Goal: Book appointment/travel/reservation

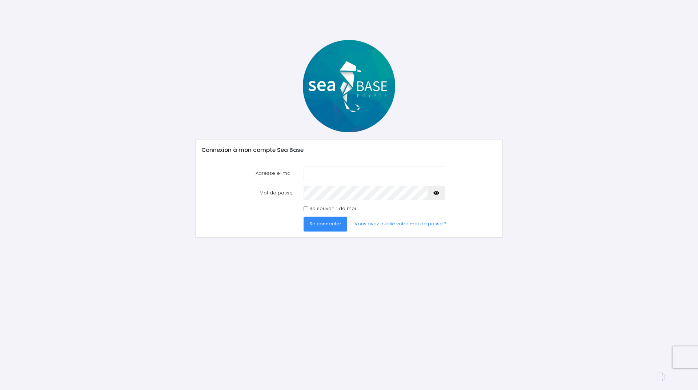
type input "[EMAIL_ADDRESS][DOMAIN_NAME]"
click at [320, 226] on span "Se connecter" at bounding box center [325, 223] width 32 height 7
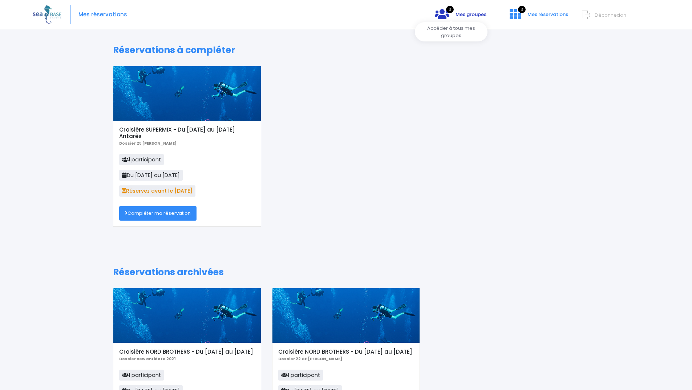
click at [440, 14] on link "3 Mes groupes" at bounding box center [460, 16] width 63 height 7
click at [528, 14] on span "Mes réservations" at bounding box center [548, 14] width 41 height 7
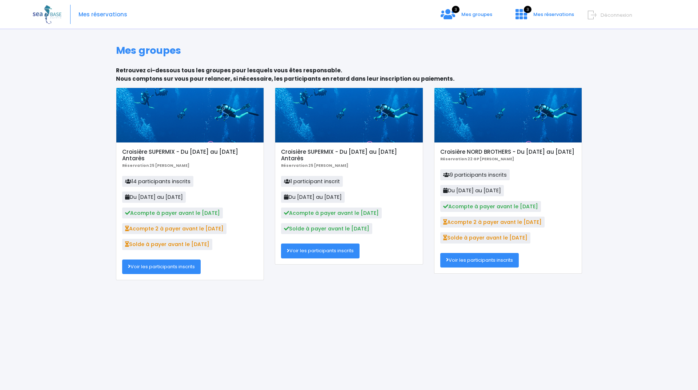
click at [178, 271] on link "Voir les participants inscrits" at bounding box center [161, 266] width 78 height 15
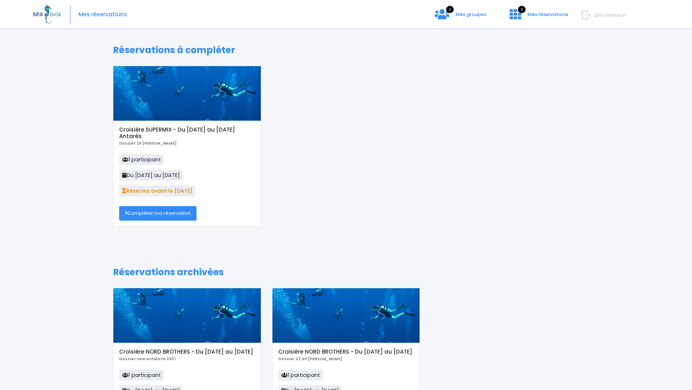
click at [156, 214] on link "Compléter ma réservation" at bounding box center [157, 213] width 77 height 15
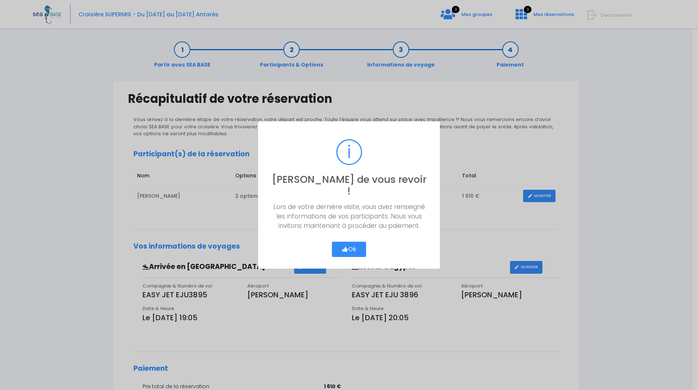
click at [355, 243] on button "Ok" at bounding box center [349, 249] width 34 height 15
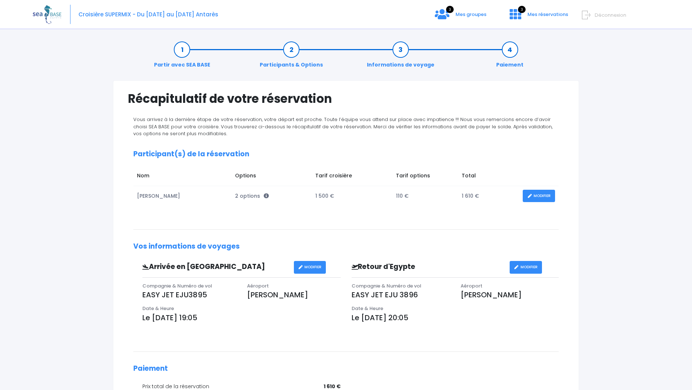
scroll to position [134, 0]
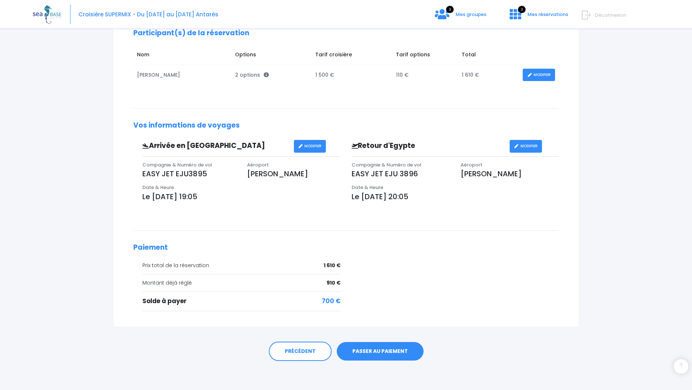
click at [375, 354] on link "PASSER AU PAIEMENT" at bounding box center [380, 351] width 87 height 19
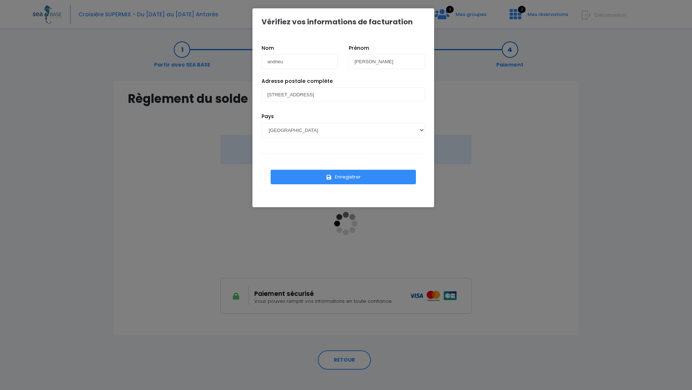
click at [342, 177] on button "Enregistrer" at bounding box center [343, 177] width 145 height 15
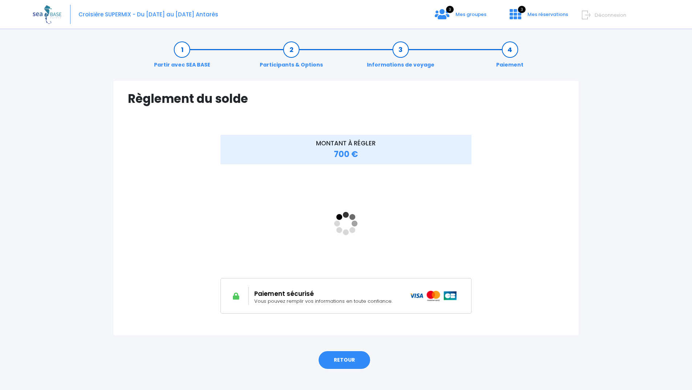
click at [343, 368] on link "RETOUR" at bounding box center [344, 360] width 53 height 20
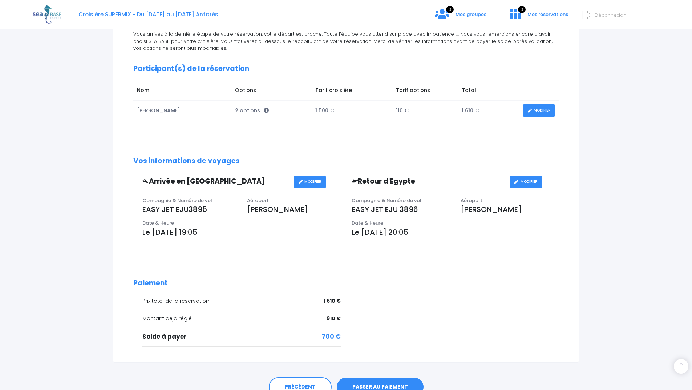
scroll to position [134, 0]
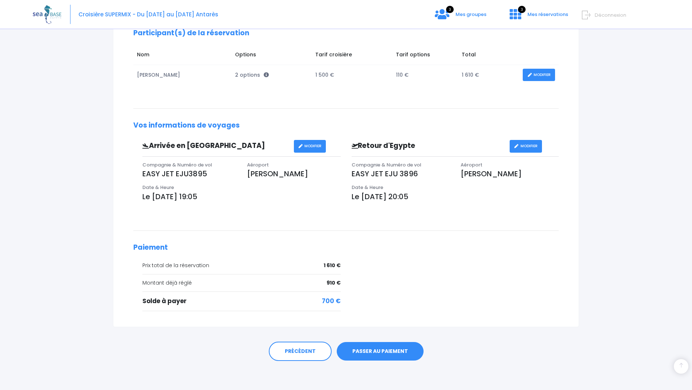
click at [381, 352] on link "PASSER AU PAIEMENT" at bounding box center [380, 351] width 87 height 19
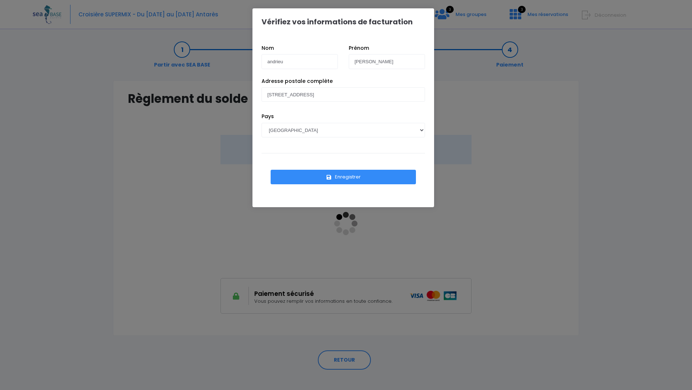
click at [344, 176] on button "Enregistrer" at bounding box center [343, 177] width 145 height 15
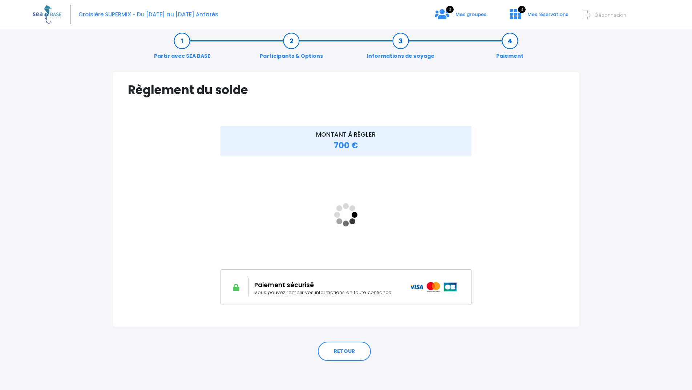
scroll to position [19, 0]
click at [345, 349] on link "RETOUR" at bounding box center [344, 352] width 53 height 20
click at [595, 13] on span "Déconnexion" at bounding box center [611, 15] width 32 height 7
